Goal: Transaction & Acquisition: Purchase product/service

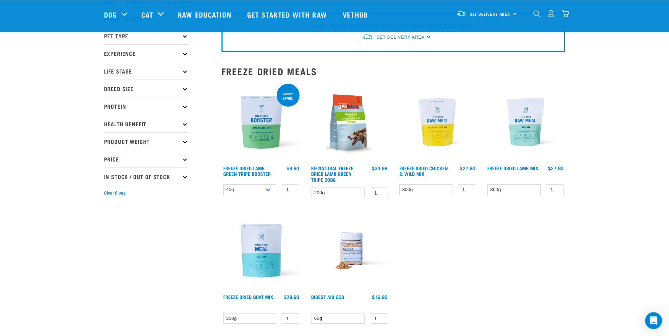
scroll to position [17, 0]
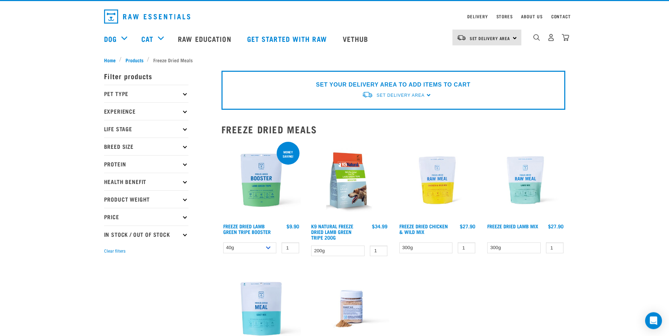
click at [438, 191] on img at bounding box center [438, 180] width 80 height 80
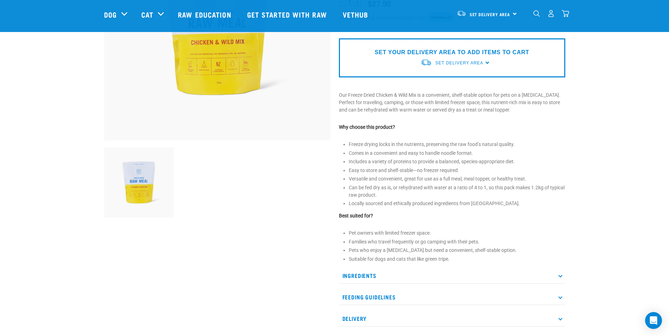
scroll to position [149, 0]
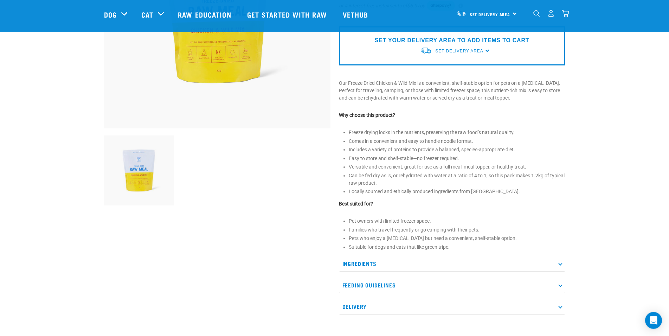
click at [560, 264] on icon at bounding box center [560, 263] width 4 height 4
